Goal: Task Accomplishment & Management: Manage account settings

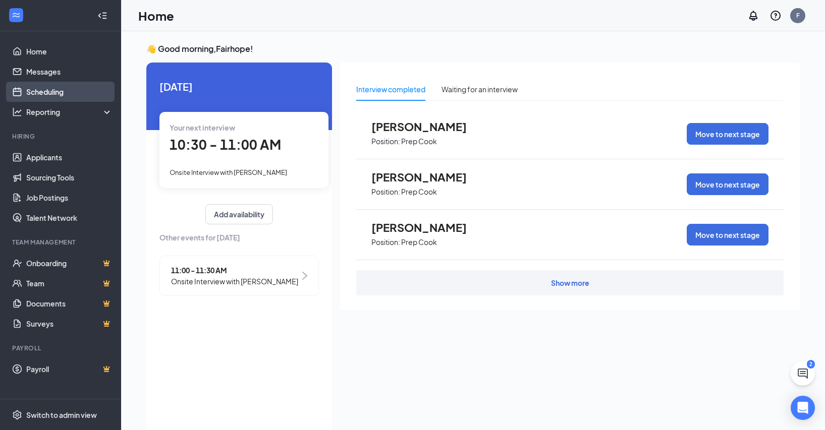
click at [59, 90] on link "Scheduling" at bounding box center [69, 92] width 86 height 20
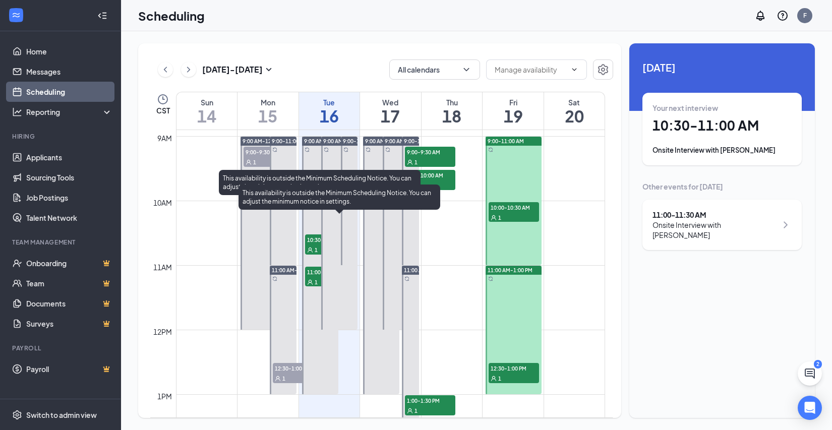
scroll to position [597, 0]
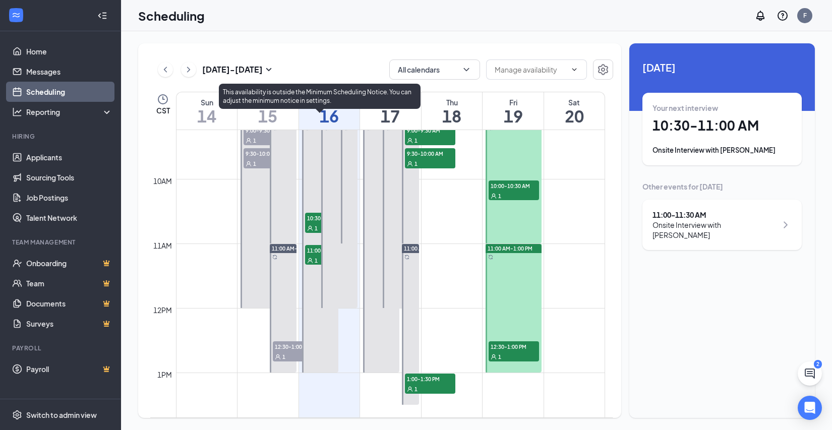
click at [310, 215] on span "10:30-11:00 AM" at bounding box center [330, 218] width 50 height 10
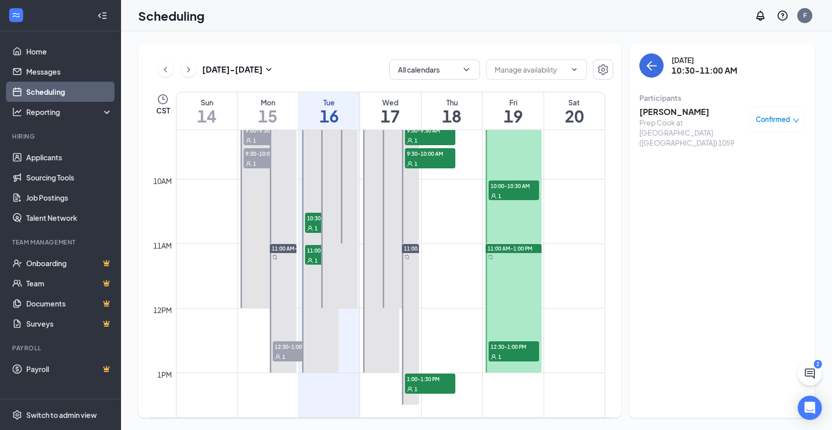
click at [658, 115] on h3 "[PERSON_NAME]" at bounding box center [693, 111] width 106 height 11
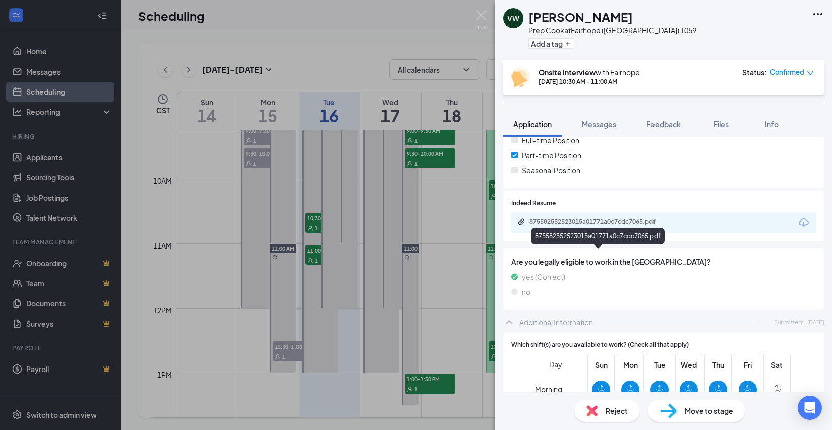
scroll to position [252, 0]
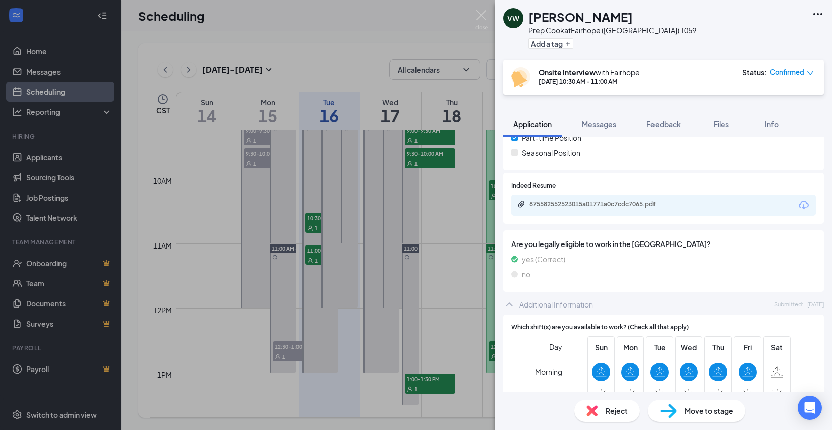
click at [609, 195] on div "875582552523015a01771a0c7cdc7065.pdf" at bounding box center [598, 188] width 134 height 21
click at [604, 203] on div "875582552523015a01771a0c7cdc7065.pdf" at bounding box center [600, 204] width 141 height 8
click at [360, 223] on div "VW Viagas Watson Prep Cook at Fairhope (AL) 1059 Add a tag Onsite Interview wit…" at bounding box center [416, 215] width 832 height 430
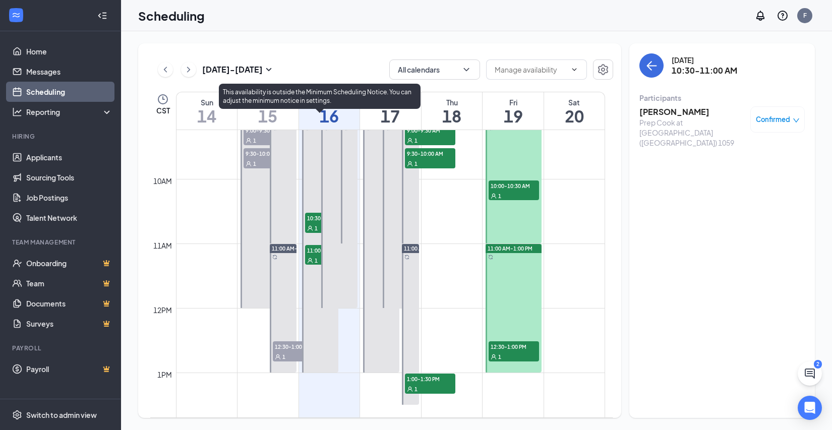
click at [308, 254] on span "11:00-11:30 AM" at bounding box center [330, 250] width 50 height 10
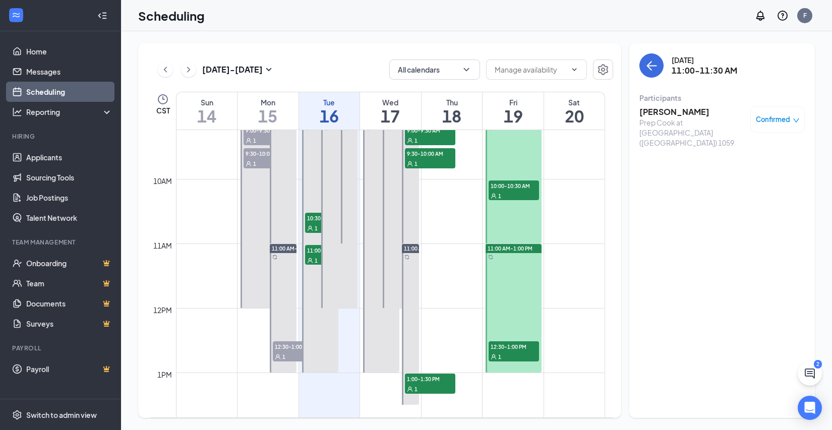
click at [670, 112] on h3 "Jakob Chambers" at bounding box center [693, 111] width 106 height 11
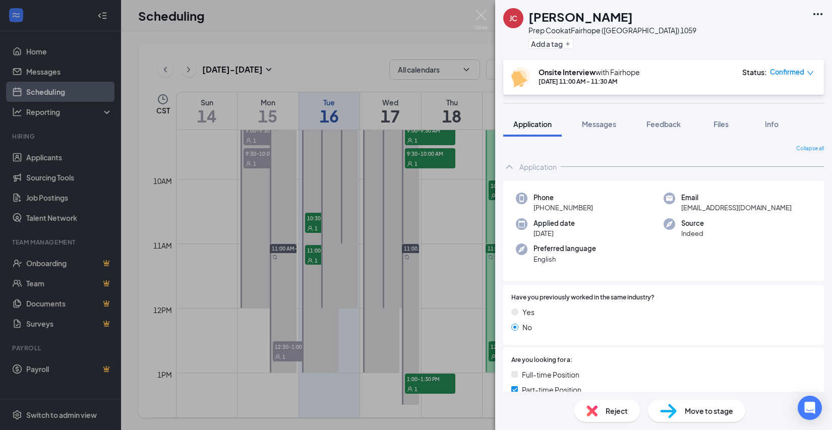
scroll to position [101, 0]
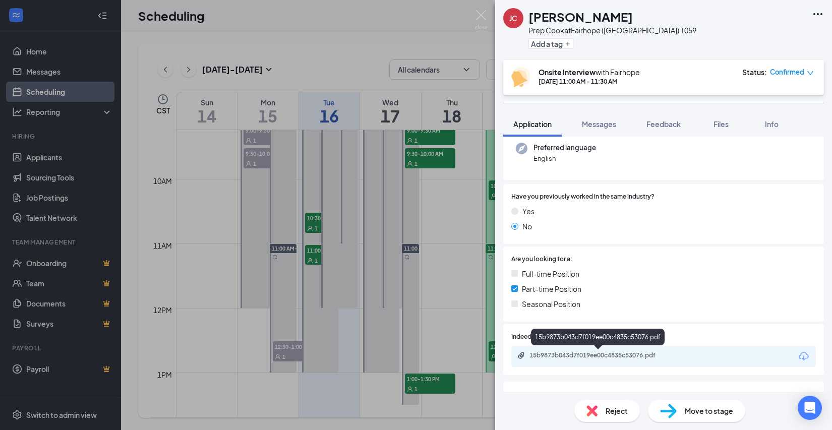
click at [528, 356] on div "15b9873b043d7f019ee00c4835c53076.pdf" at bounding box center [599, 356] width 163 height 8
click at [333, 52] on div "JC Jakob Chambers Prep Cook at Fairhope (AL) 1059 Add a tag Onsite Interview wi…" at bounding box center [416, 215] width 832 height 430
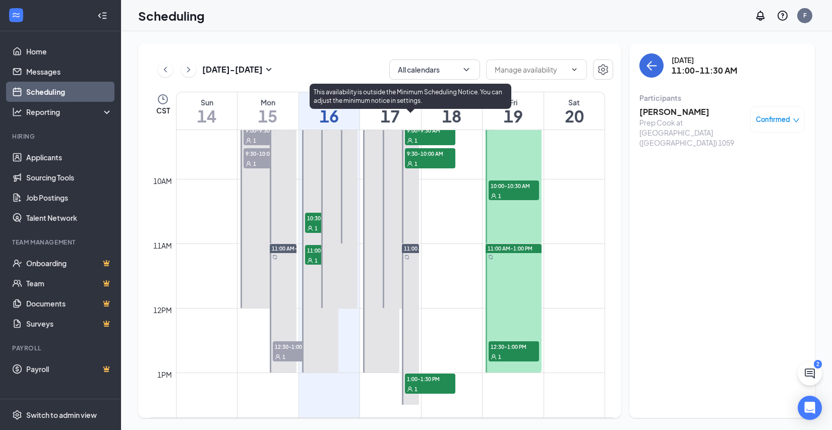
scroll to position [546, 0]
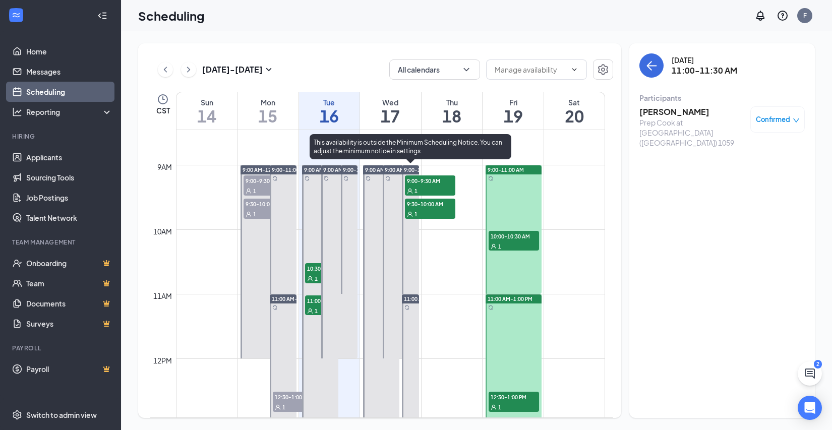
click at [421, 189] on div "1" at bounding box center [430, 191] width 50 height 10
click at [417, 206] on span "9:30-10:00 AM" at bounding box center [430, 204] width 50 height 10
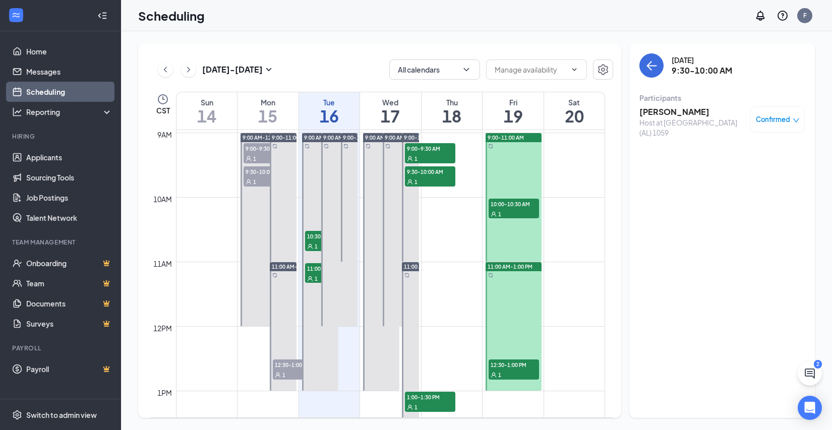
scroll to position [597, 0]
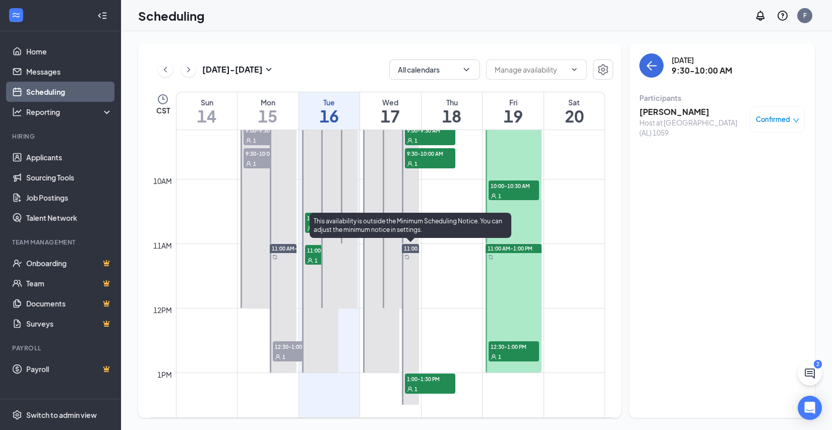
click at [421, 380] on span "1:00-1:30 PM" at bounding box center [430, 379] width 50 height 10
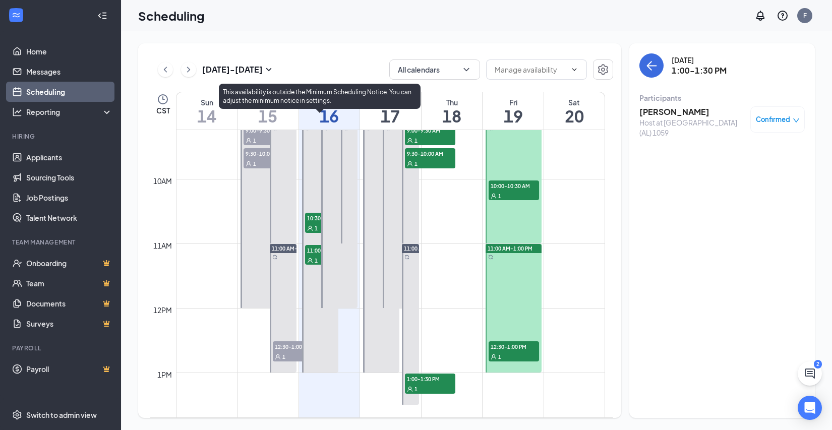
click at [315, 253] on span "11:00-11:30 AM" at bounding box center [330, 250] width 50 height 10
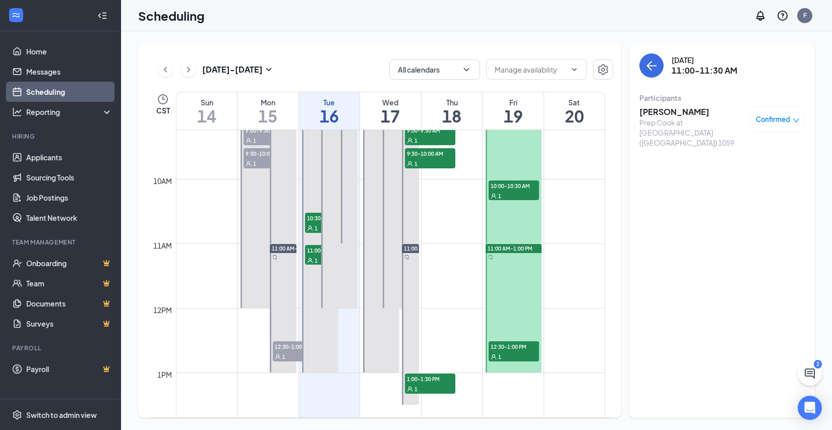
click at [768, 125] on div "Confirmed" at bounding box center [778, 119] width 54 height 26
click at [768, 121] on span "Confirmed" at bounding box center [773, 120] width 34 height 10
click at [732, 222] on span "Cancel" at bounding box center [739, 227] width 69 height 11
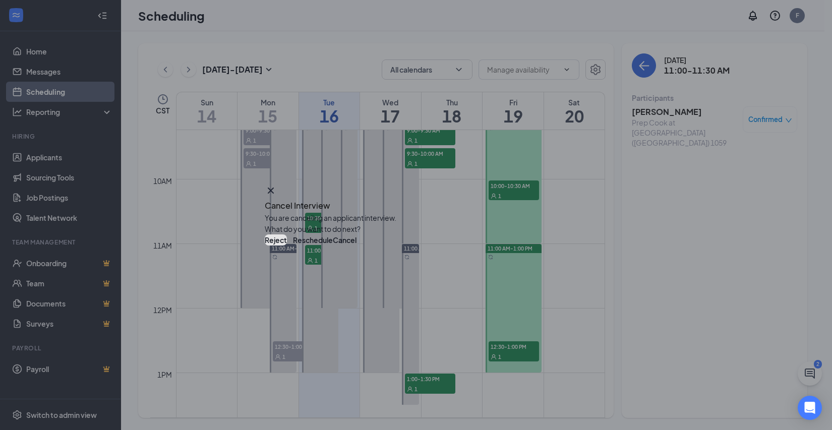
click at [287, 246] on button "Reject" at bounding box center [276, 240] width 22 height 11
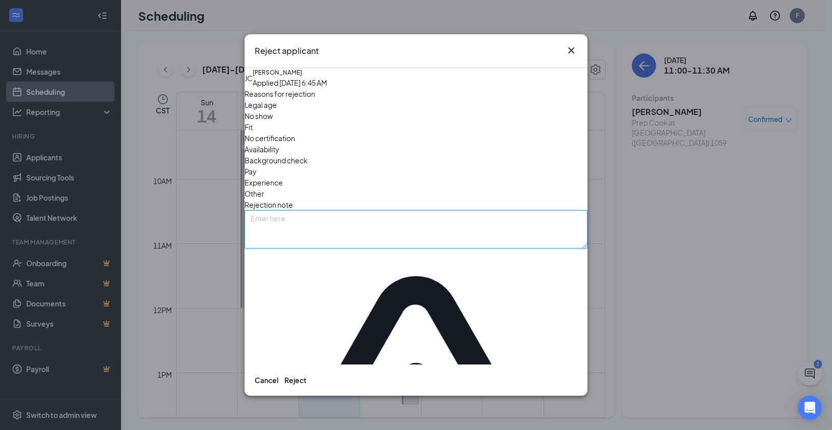
click at [311, 226] on textarea at bounding box center [416, 229] width 343 height 38
type textarea "p"
type textarea "POSITION FILLED"
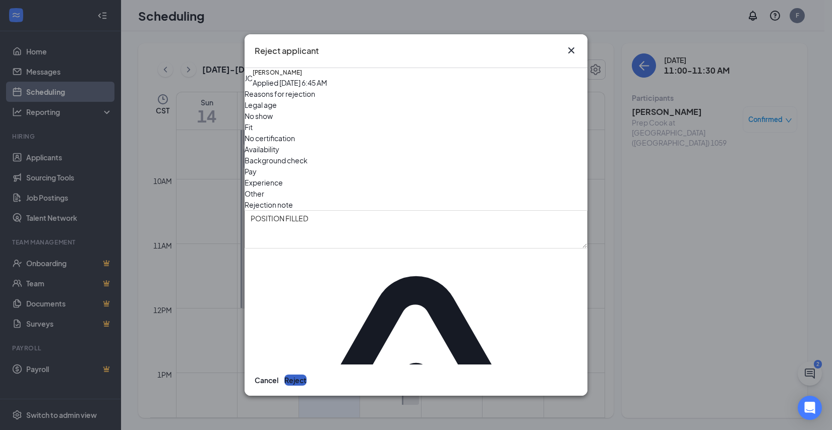
click at [307, 375] on button "Reject" at bounding box center [296, 380] width 22 height 11
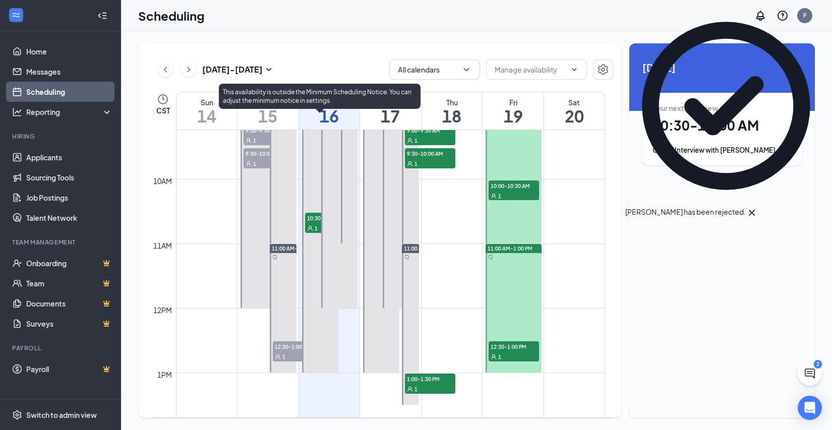
click at [315, 220] on span "10:30-11:00 AM" at bounding box center [330, 218] width 50 height 10
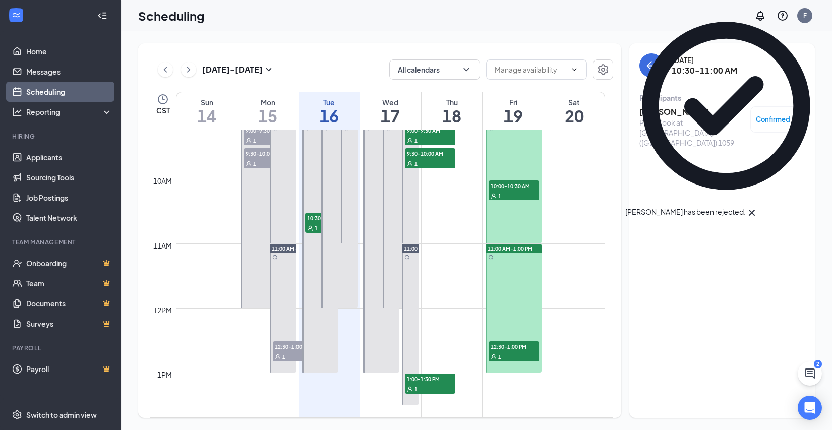
click at [767, 115] on span "Confirmed" at bounding box center [773, 120] width 34 height 10
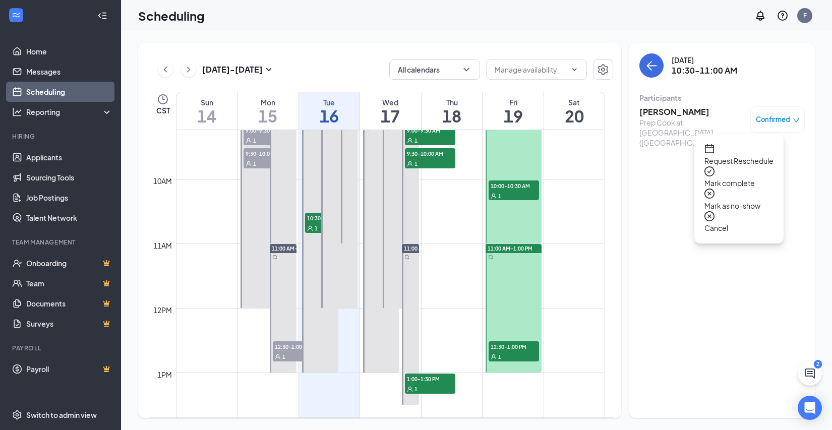
click at [743, 222] on span "Cancel" at bounding box center [739, 227] width 69 height 11
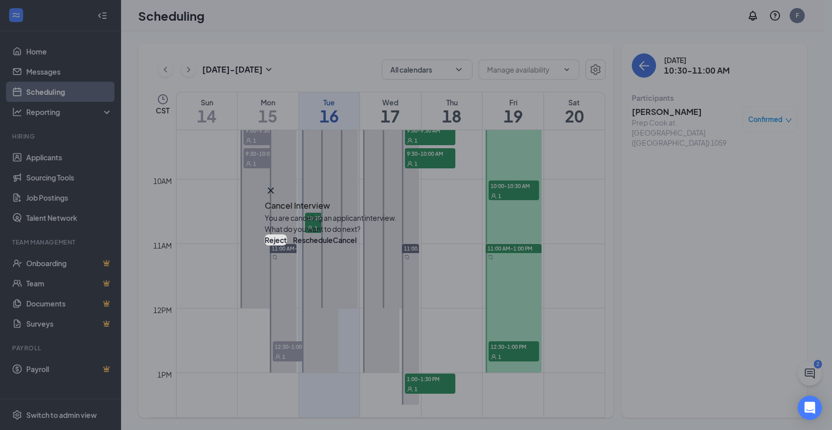
click at [287, 246] on button "Reject" at bounding box center [276, 240] width 22 height 11
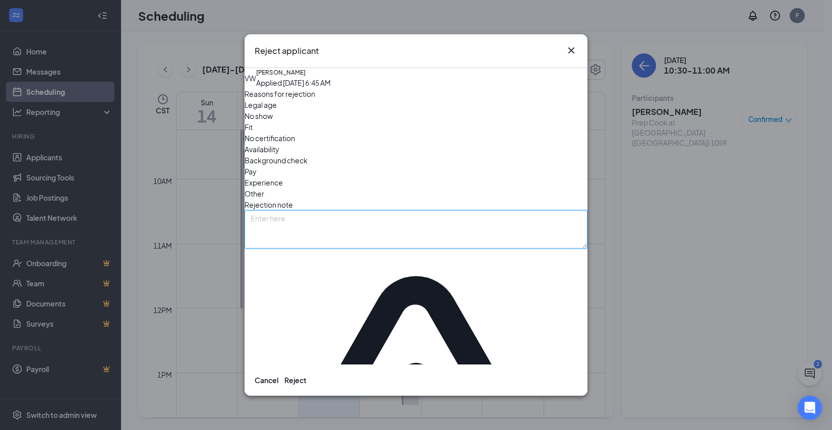
click at [301, 229] on textarea at bounding box center [416, 229] width 343 height 38
type textarea "POSITION FILLED"
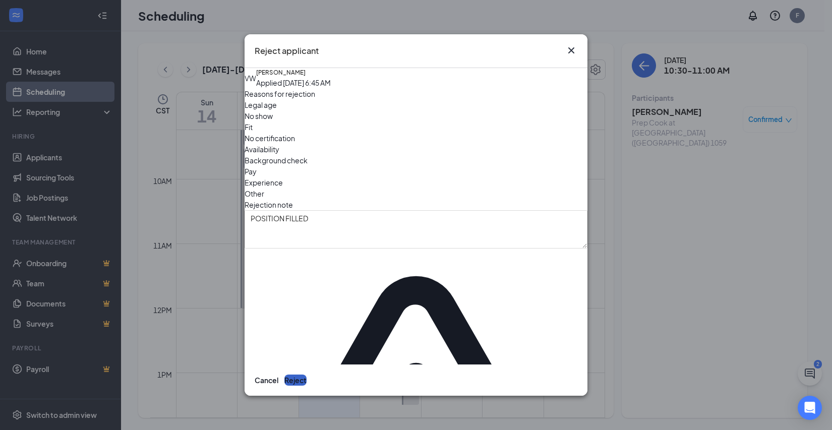
click at [307, 375] on button "Reject" at bounding box center [296, 380] width 22 height 11
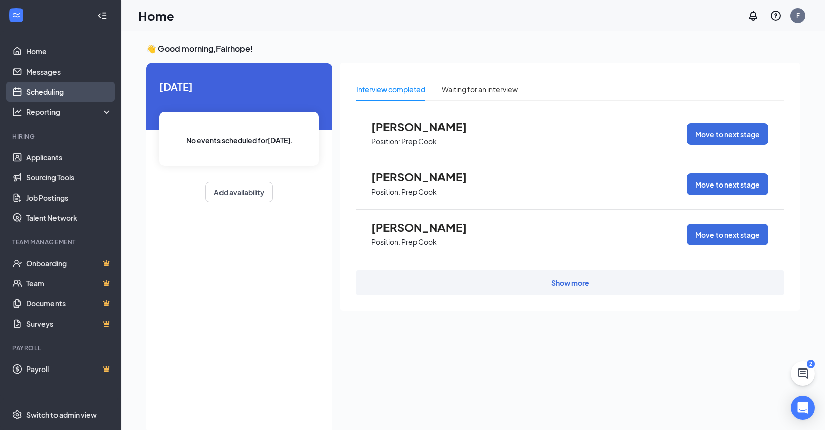
click at [63, 97] on link "Scheduling" at bounding box center [69, 92] width 86 height 20
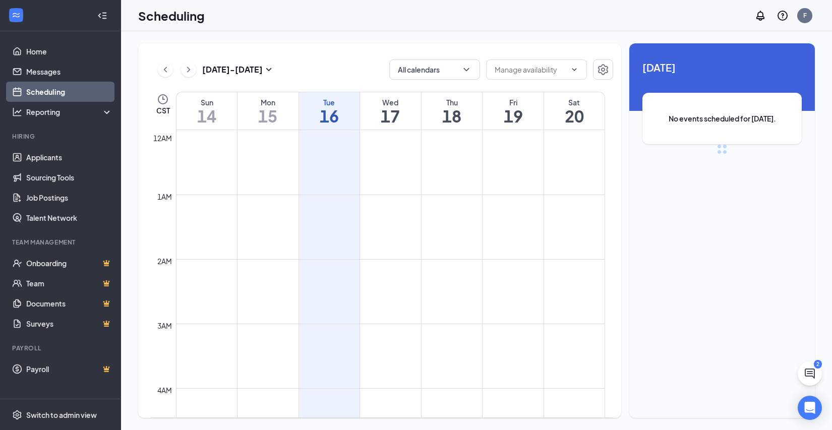
scroll to position [496, 0]
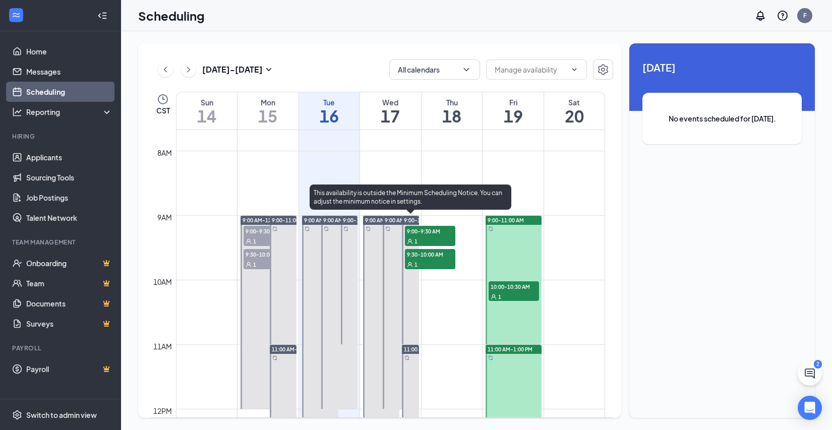
click at [436, 235] on span "9:00-9:30 AM" at bounding box center [430, 231] width 50 height 10
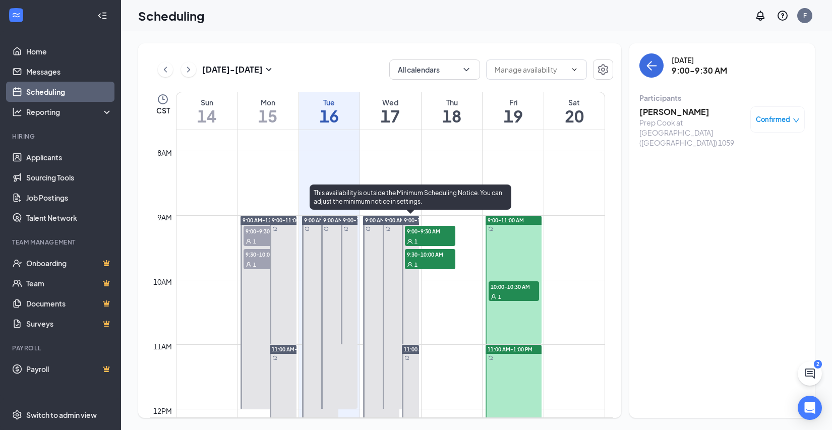
click at [421, 262] on div "1" at bounding box center [430, 264] width 50 height 10
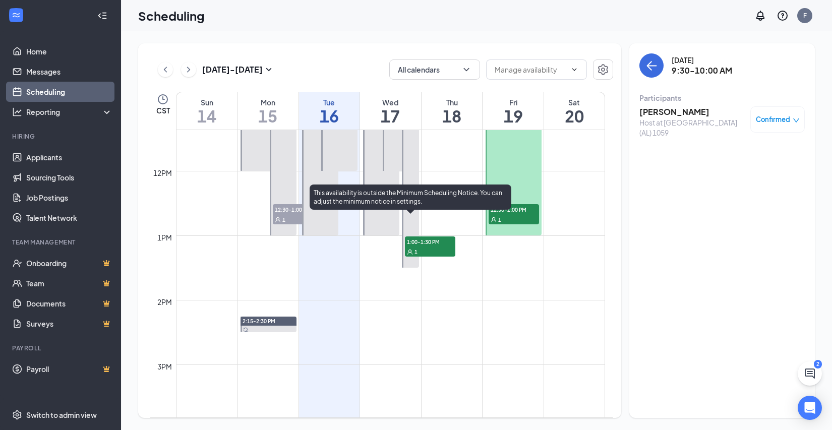
scroll to position [748, 0]
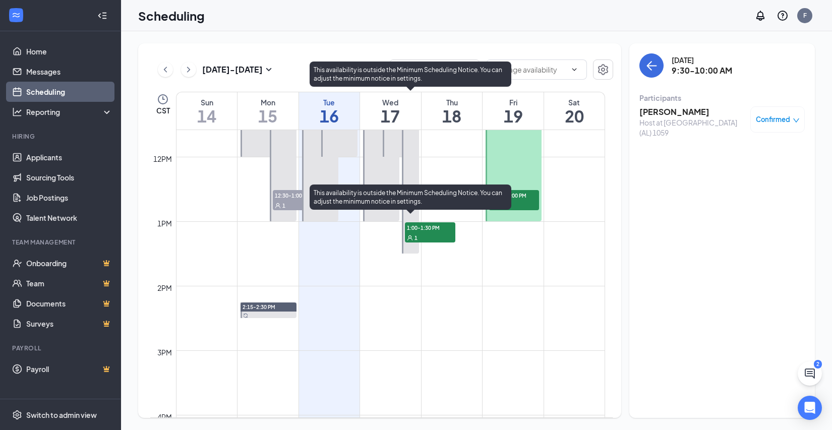
click at [435, 232] on span "1:00-1:30 PM" at bounding box center [430, 227] width 50 height 10
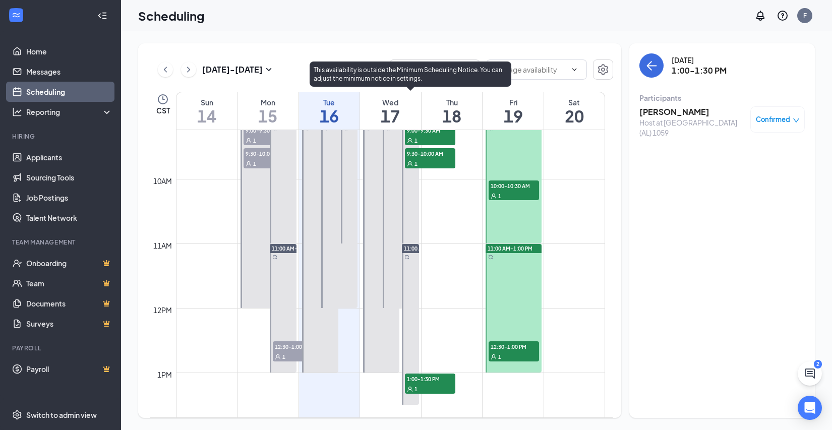
scroll to position [546, 0]
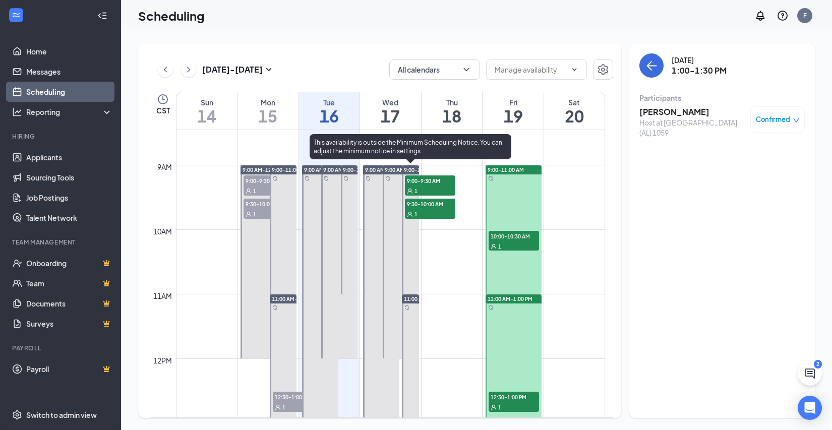
click at [427, 168] on td at bounding box center [390, 173] width 429 height 16
click at [417, 184] on span "9:00-9:30 AM" at bounding box center [430, 181] width 50 height 10
click at [431, 203] on span "9:30-10:00 AM" at bounding box center [430, 204] width 50 height 10
click at [438, 184] on span "9:00-9:30 AM" at bounding box center [430, 181] width 50 height 10
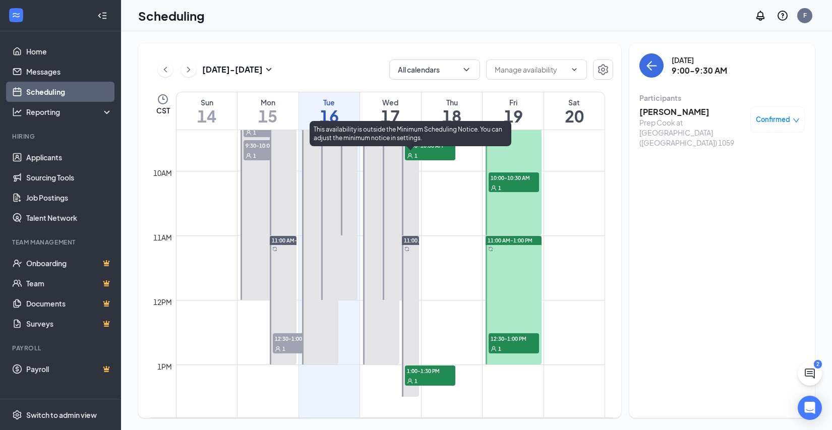
scroll to position [597, 0]
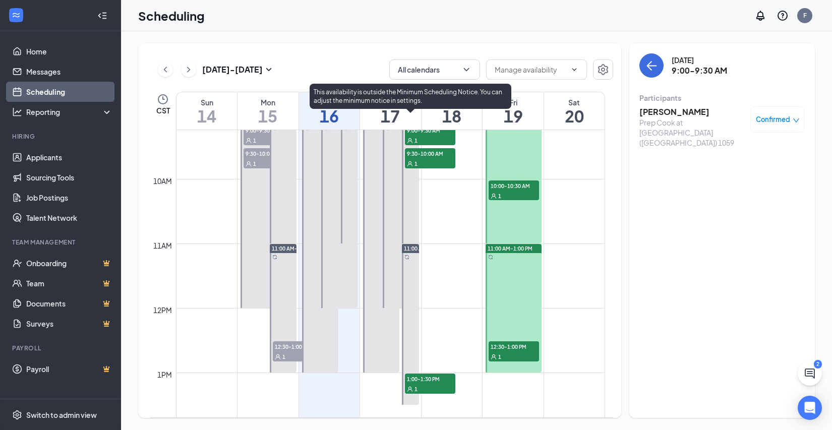
click at [432, 166] on div "1" at bounding box center [430, 163] width 50 height 10
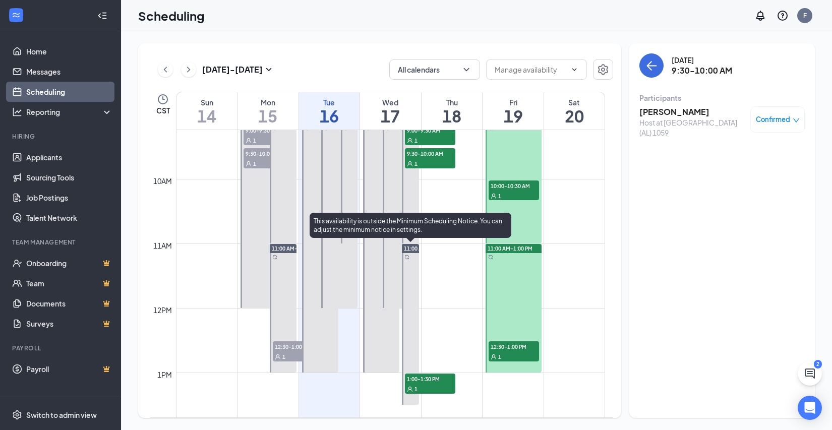
click at [413, 383] on span "1:00-1:30 PM" at bounding box center [430, 379] width 50 height 10
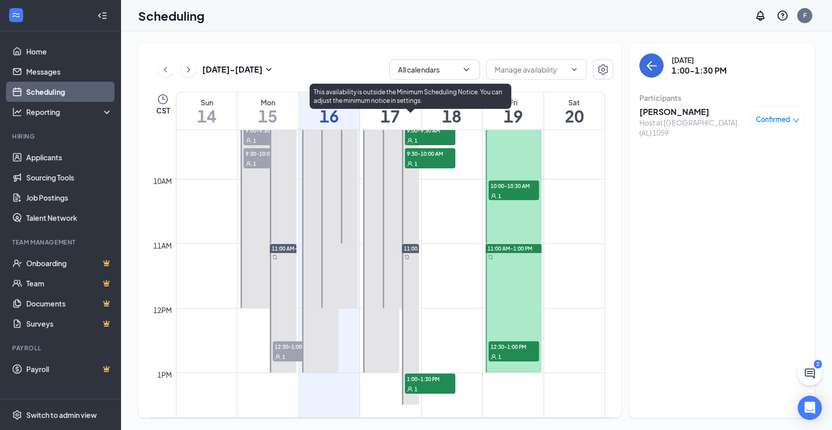
click at [420, 161] on div "1" at bounding box center [430, 163] width 50 height 10
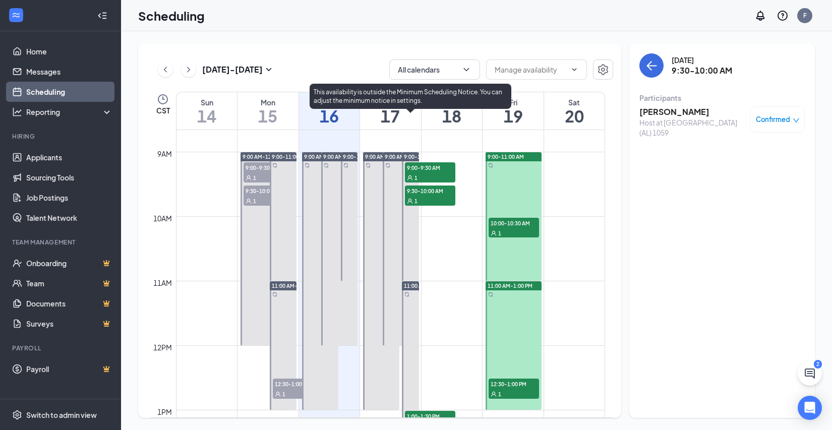
scroll to position [496, 0]
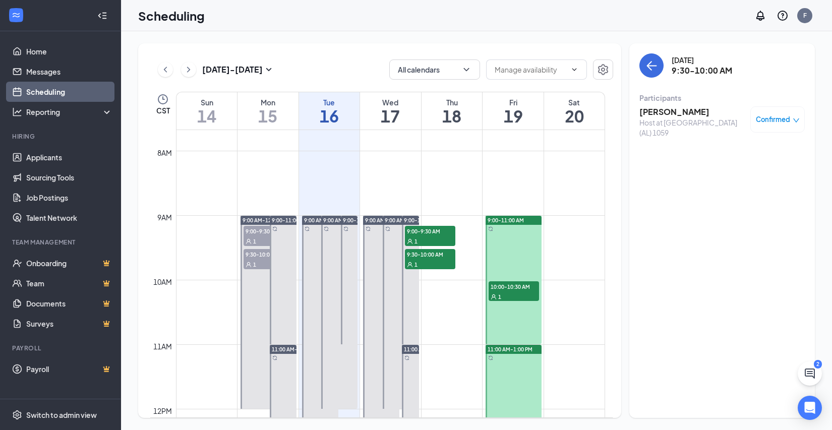
click at [530, 294] on div "1" at bounding box center [514, 297] width 50 height 10
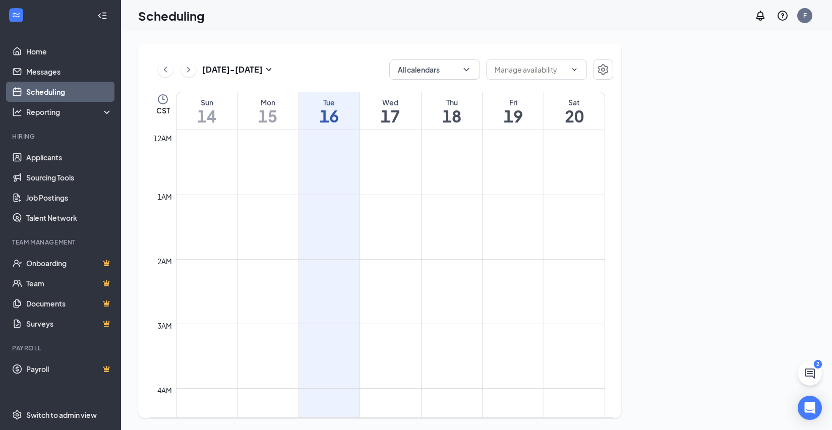
scroll to position [496, 0]
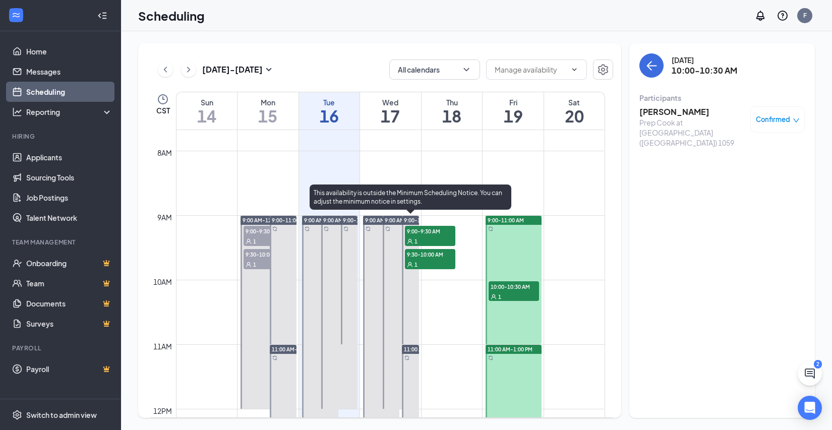
click at [426, 238] on div "1" at bounding box center [430, 241] width 50 height 10
click at [420, 257] on span "9:30-10:00 AM" at bounding box center [430, 254] width 50 height 10
click at [430, 235] on span "9:00-9:30 AM" at bounding box center [430, 231] width 50 height 10
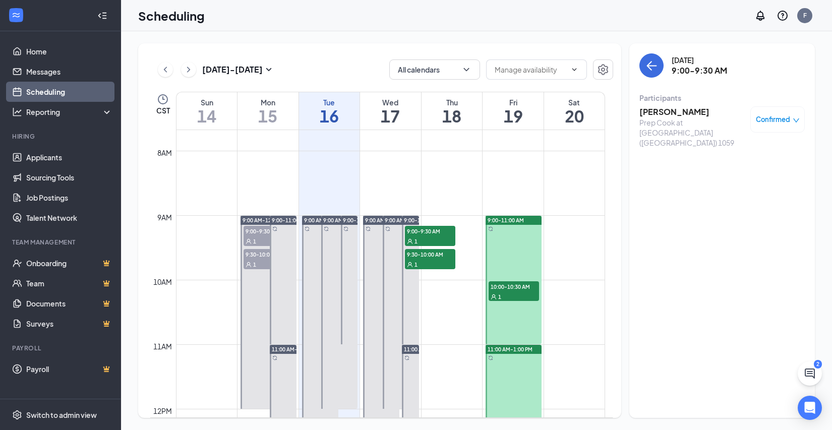
click at [681, 110] on h3 "[PERSON_NAME]" at bounding box center [693, 111] width 106 height 11
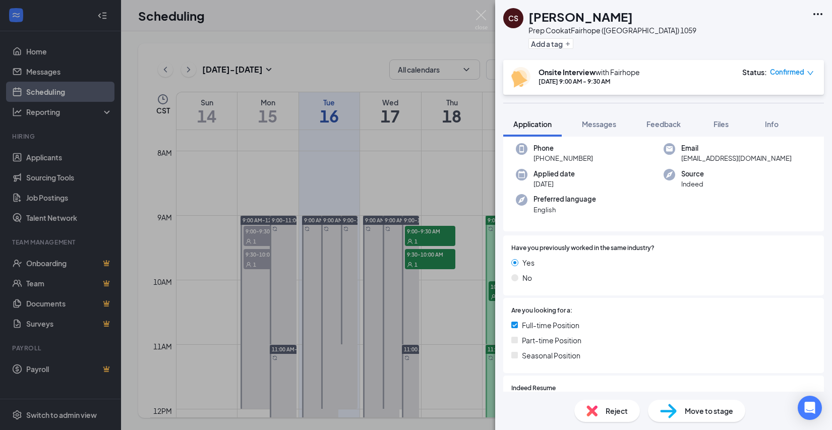
scroll to position [151, 0]
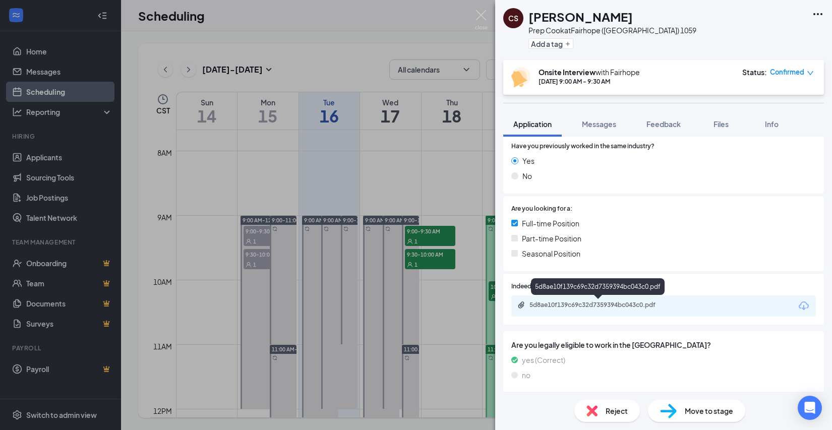
click at [536, 310] on div "5d8ae10f139c69c32d7359394bc043c0.pdf" at bounding box center [599, 306] width 163 height 10
click at [478, 17] on img at bounding box center [481, 20] width 13 height 20
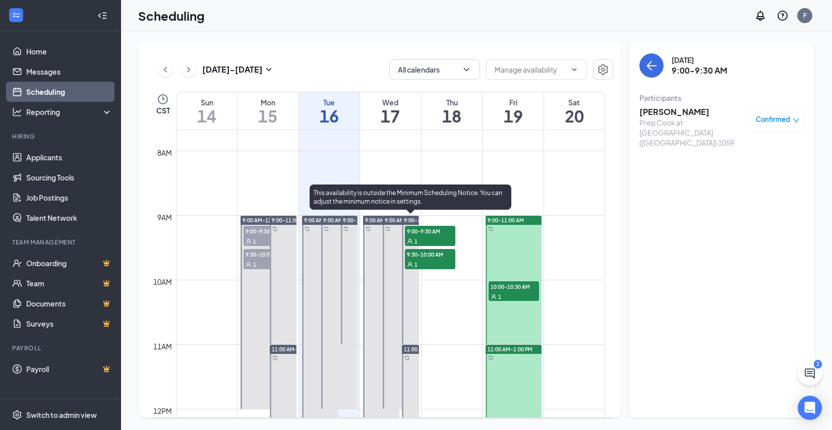
click at [429, 240] on div "1" at bounding box center [430, 241] width 50 height 10
click at [418, 258] on span "9:30-10:00 AM" at bounding box center [430, 254] width 50 height 10
click at [420, 233] on span "9:00-9:30 AM" at bounding box center [430, 231] width 50 height 10
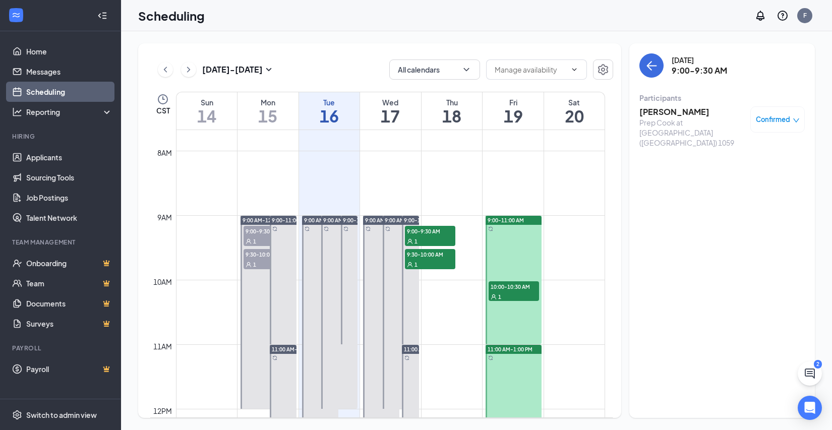
click at [767, 122] on span "Confirmed" at bounding box center [773, 120] width 34 height 10
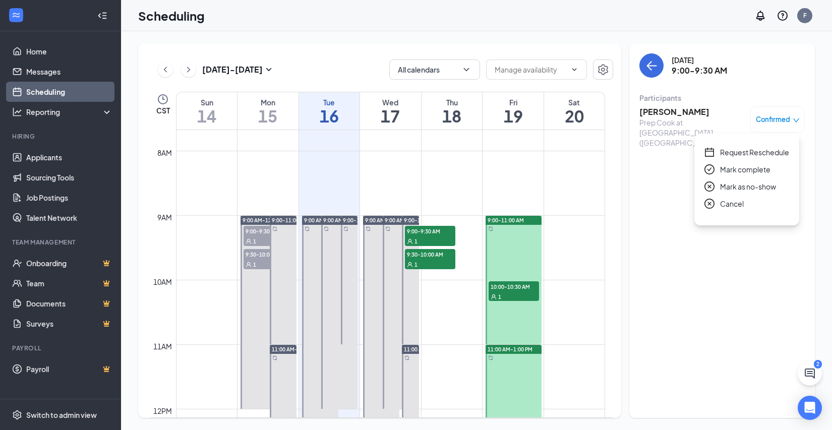
click at [736, 206] on span "Cancel" at bounding box center [732, 203] width 24 height 11
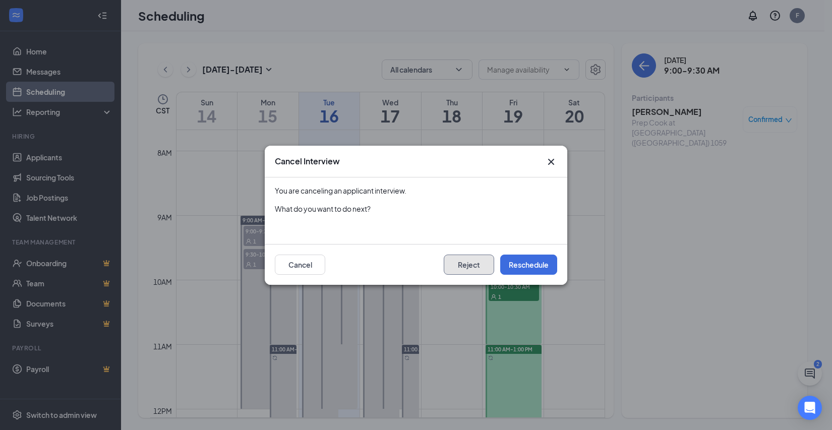
click at [474, 265] on button "Reject" at bounding box center [469, 265] width 50 height 20
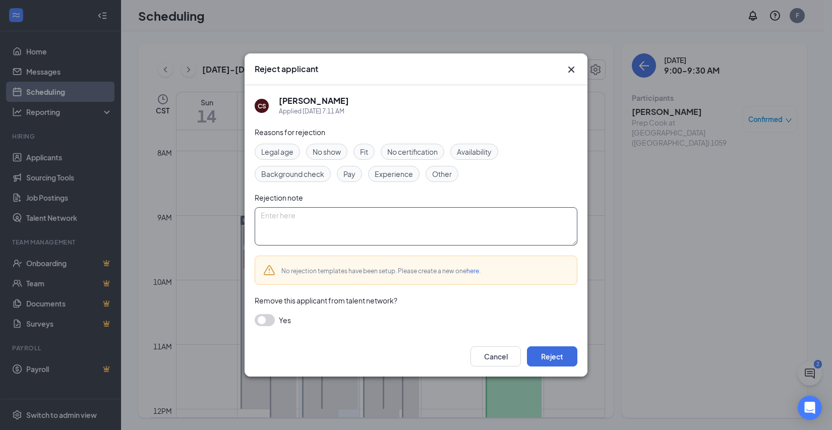
click at [329, 218] on textarea at bounding box center [416, 226] width 323 height 38
type textarea "POSITION FILLED"
click at [559, 358] on button "Reject" at bounding box center [552, 357] width 50 height 20
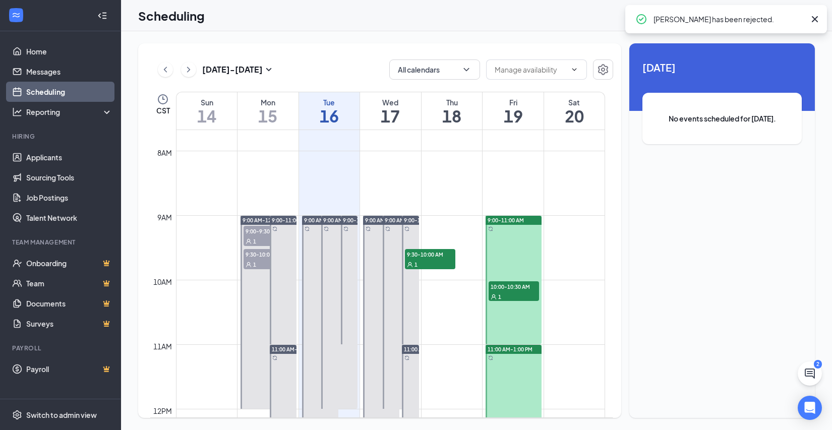
scroll to position [698, 0]
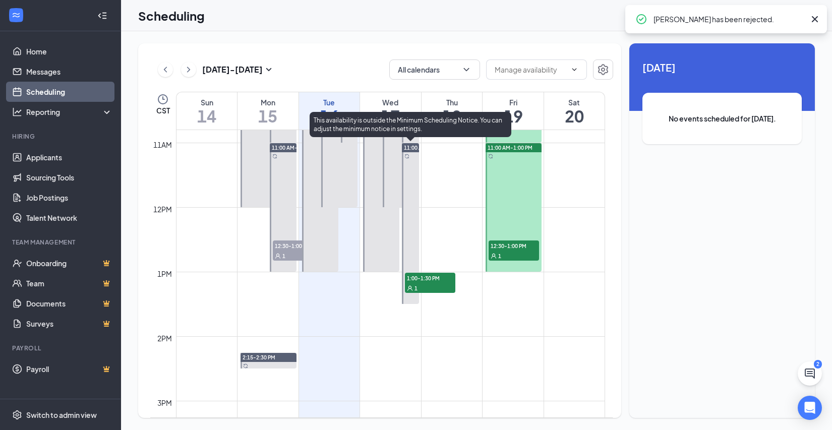
click at [420, 283] on div "1" at bounding box center [430, 288] width 50 height 10
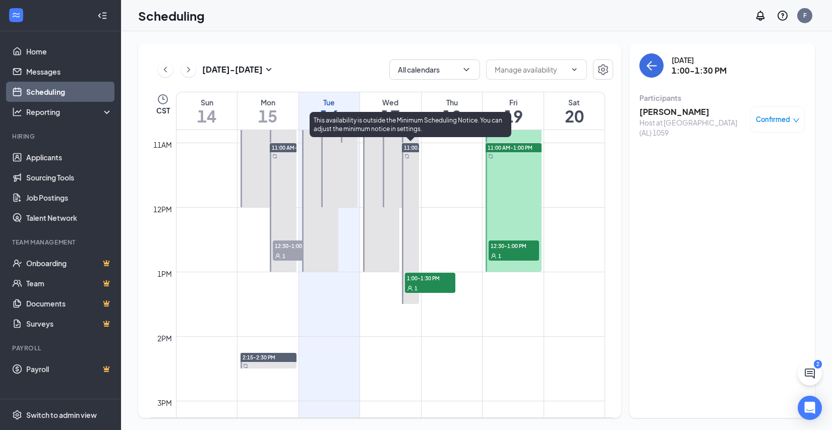
scroll to position [496, 0]
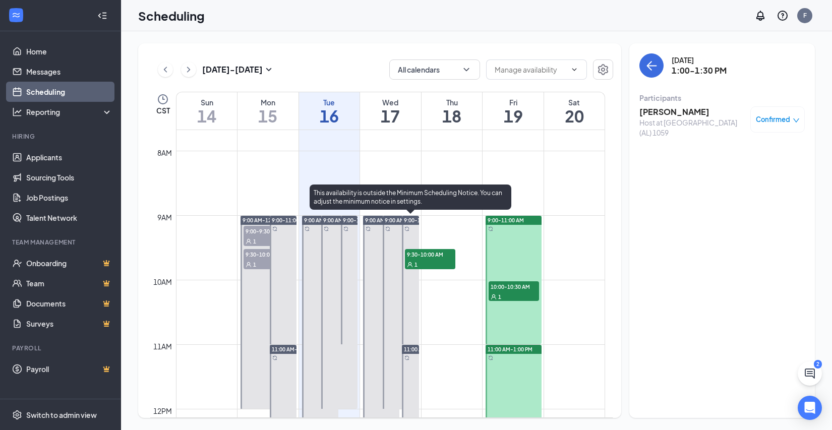
click at [416, 259] on div "1" at bounding box center [430, 264] width 50 height 10
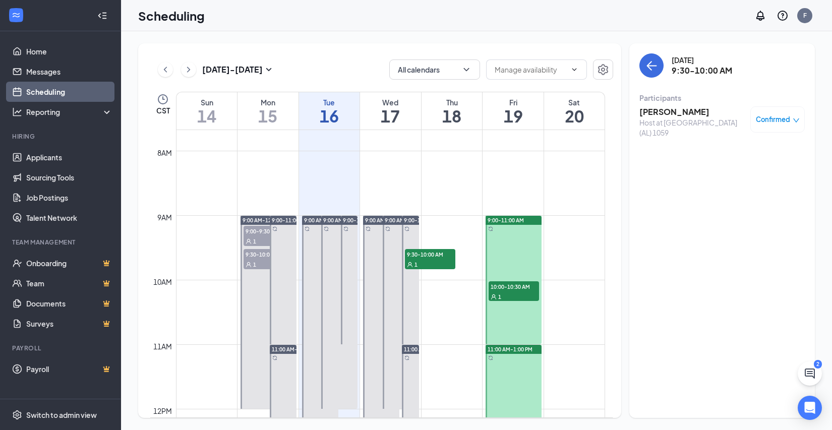
click at [694, 112] on h3 "[PERSON_NAME]" at bounding box center [693, 111] width 106 height 11
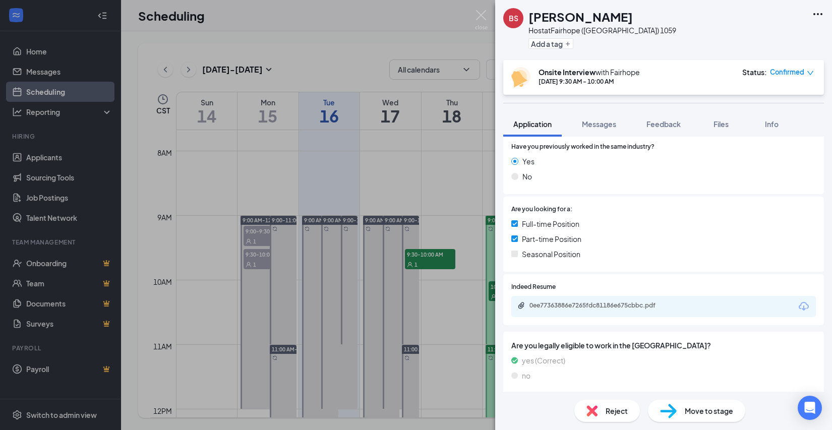
scroll to position [151, 0]
click at [558, 303] on div "0ee77363886e7265fdc81186e675cbbc.pdf" at bounding box center [600, 305] width 141 height 8
click at [435, 201] on div "BS [PERSON_NAME] Host at [GEOGRAPHIC_DATA] (AL) 1059 Add a tag Onsite Interview…" at bounding box center [416, 215] width 832 height 430
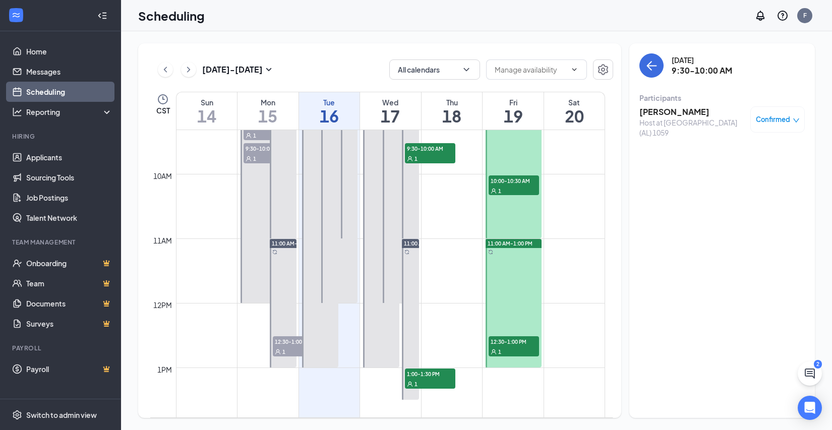
scroll to position [647, 0]
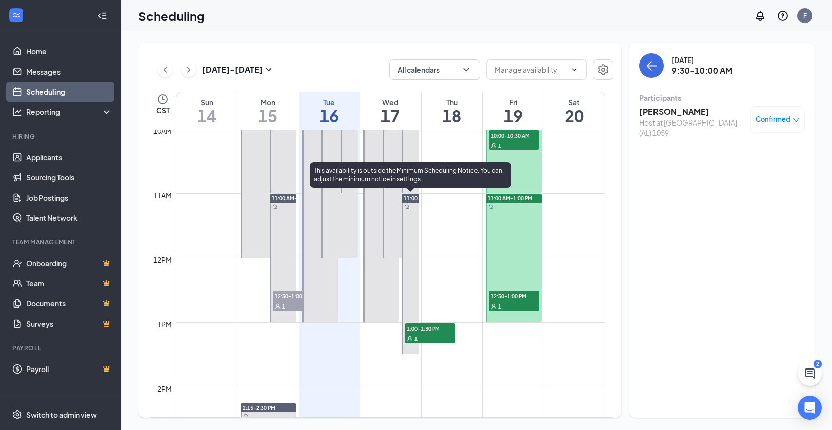
click at [409, 336] on icon "User" at bounding box center [410, 339] width 6 height 6
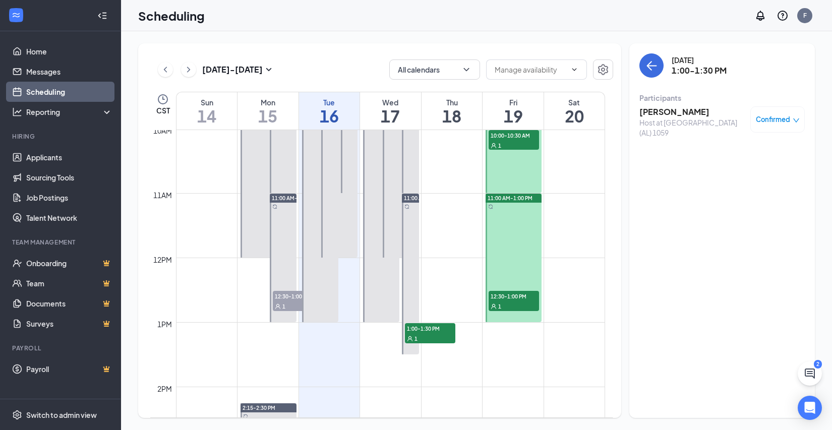
click at [673, 110] on h3 "[PERSON_NAME]" at bounding box center [693, 111] width 106 height 11
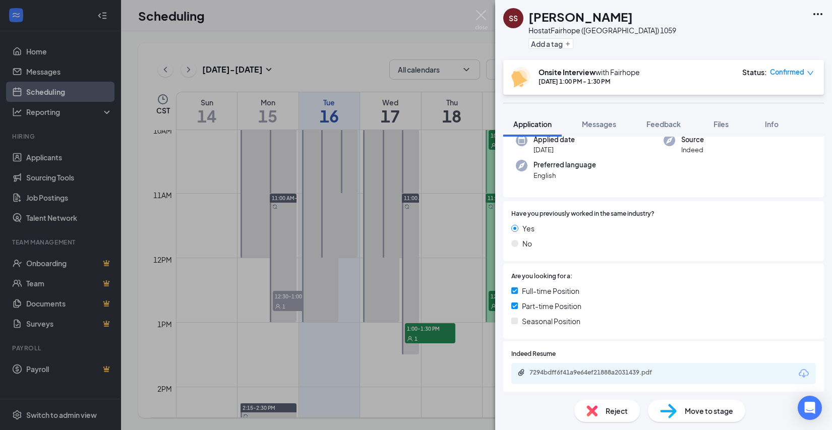
scroll to position [202, 0]
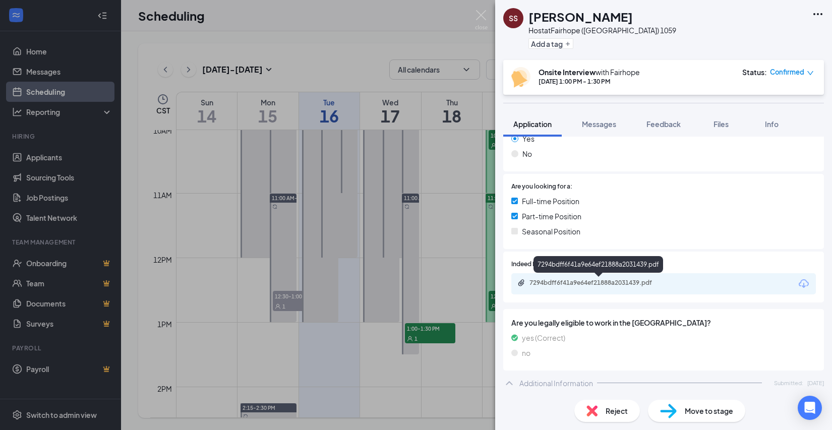
click at [615, 289] on div "7294bdff6f41a9e64ef21888a2031439.pdf" at bounding box center [599, 284] width 163 height 10
click at [460, 201] on div "SS [PERSON_NAME] Host at [GEOGRAPHIC_DATA] ([GEOGRAPHIC_DATA]) 1059 Add a tag O…" at bounding box center [416, 215] width 832 height 430
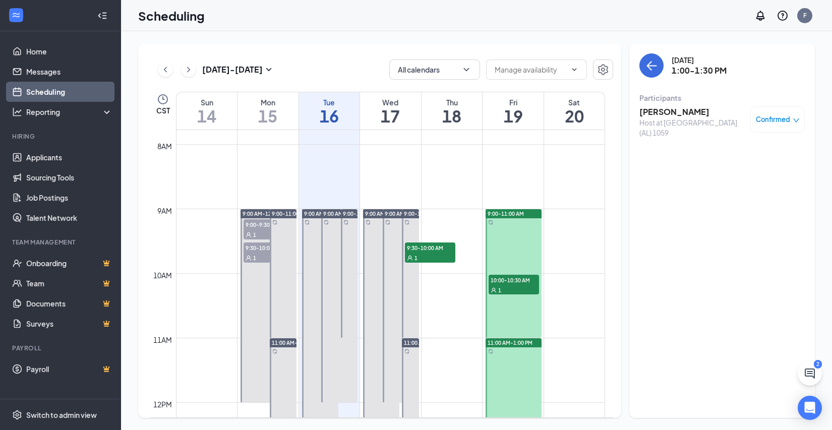
scroll to position [445, 0]
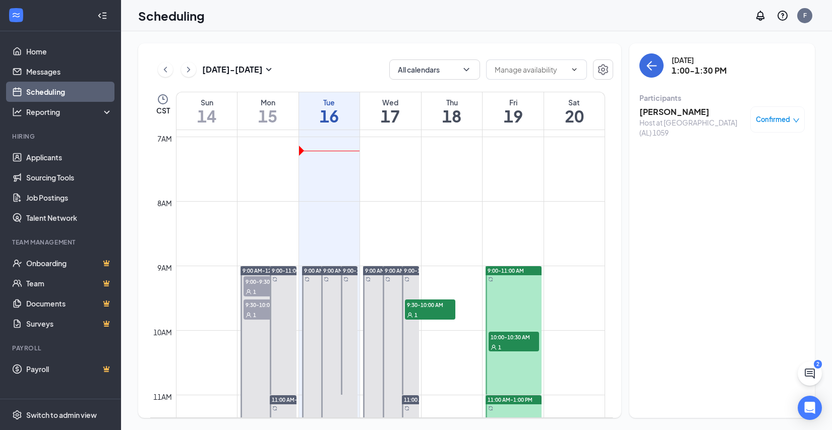
click at [507, 327] on div at bounding box center [514, 330] width 56 height 129
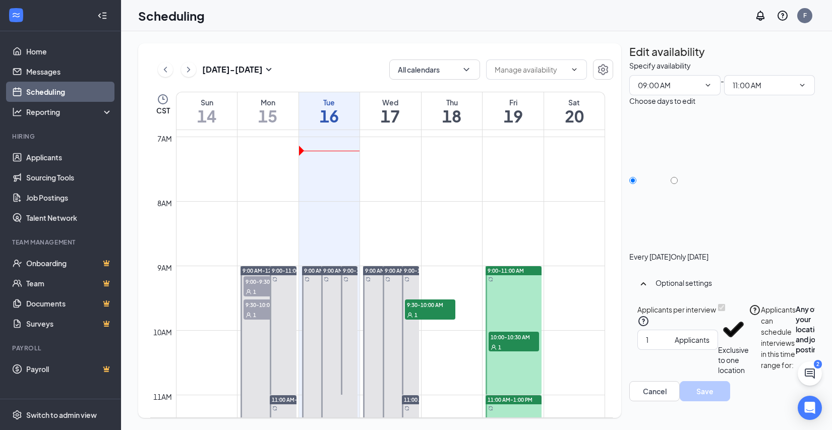
click at [517, 342] on div "1" at bounding box center [514, 347] width 50 height 10
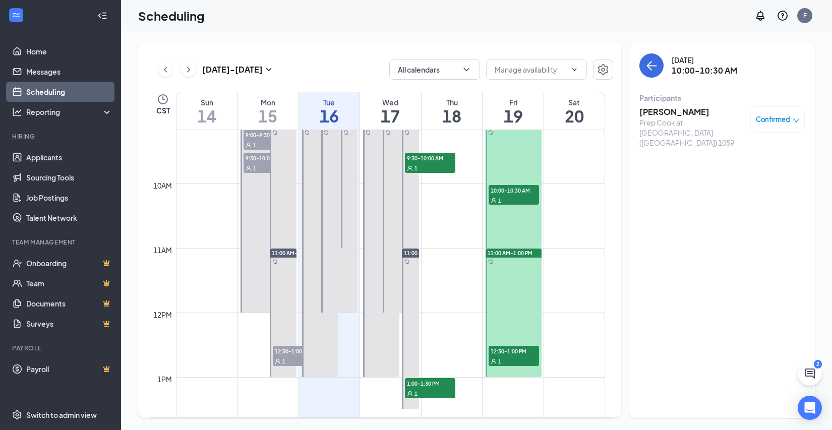
scroll to position [597, 0]
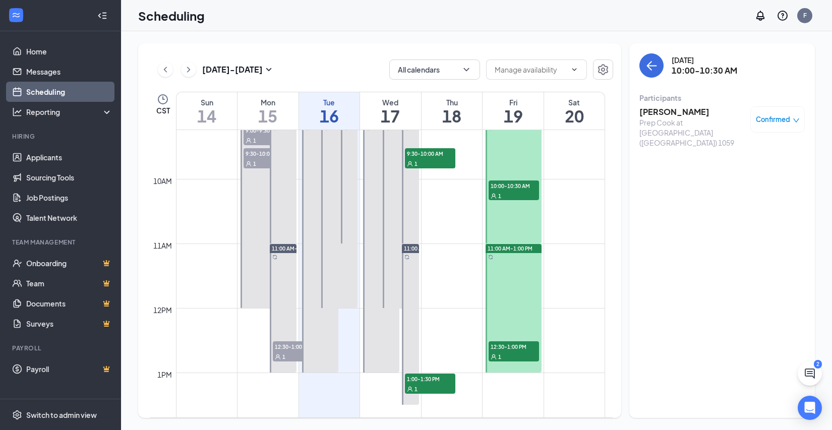
click at [512, 344] on span "12:30-1:00 PM" at bounding box center [514, 347] width 50 height 10
click at [503, 183] on span "10:00-10:30 AM" at bounding box center [514, 186] width 50 height 10
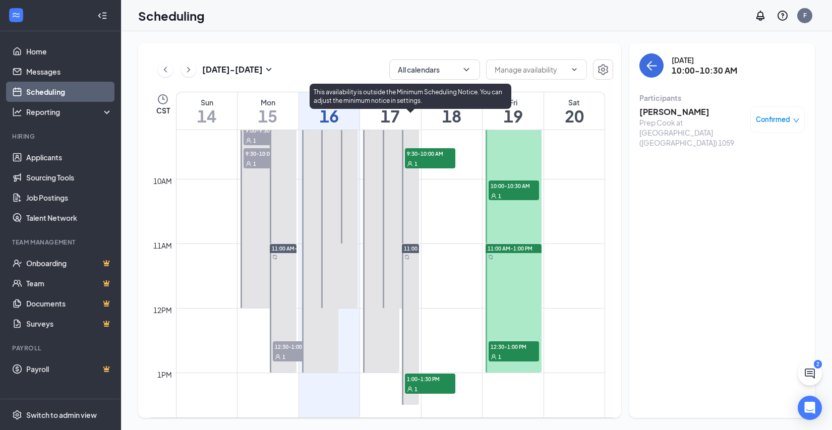
click at [437, 152] on span "9:30-10:00 AM" at bounding box center [430, 153] width 50 height 10
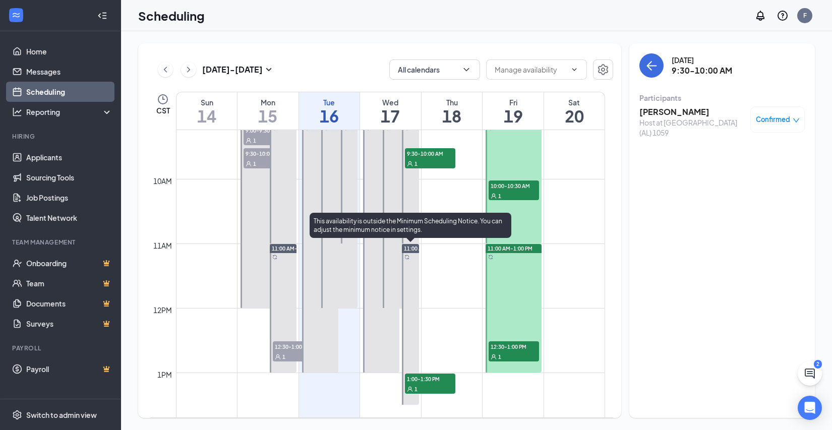
click at [423, 378] on span "1:00-1:30 PM" at bounding box center [430, 379] width 50 height 10
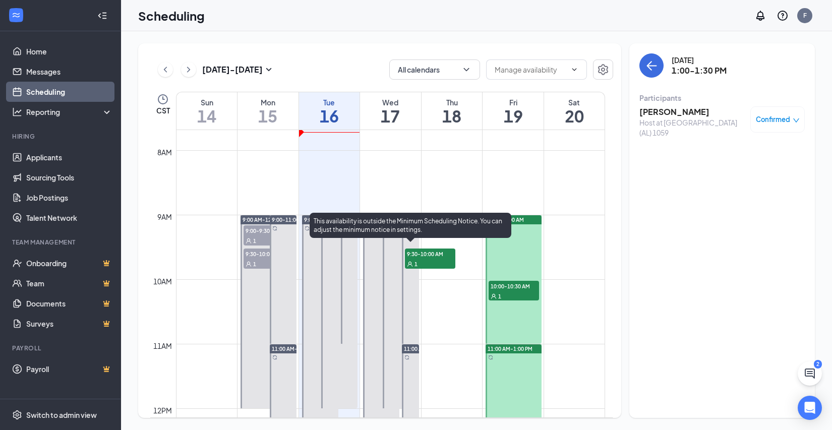
scroll to position [496, 0]
